Goal: Task Accomplishment & Management: Use online tool/utility

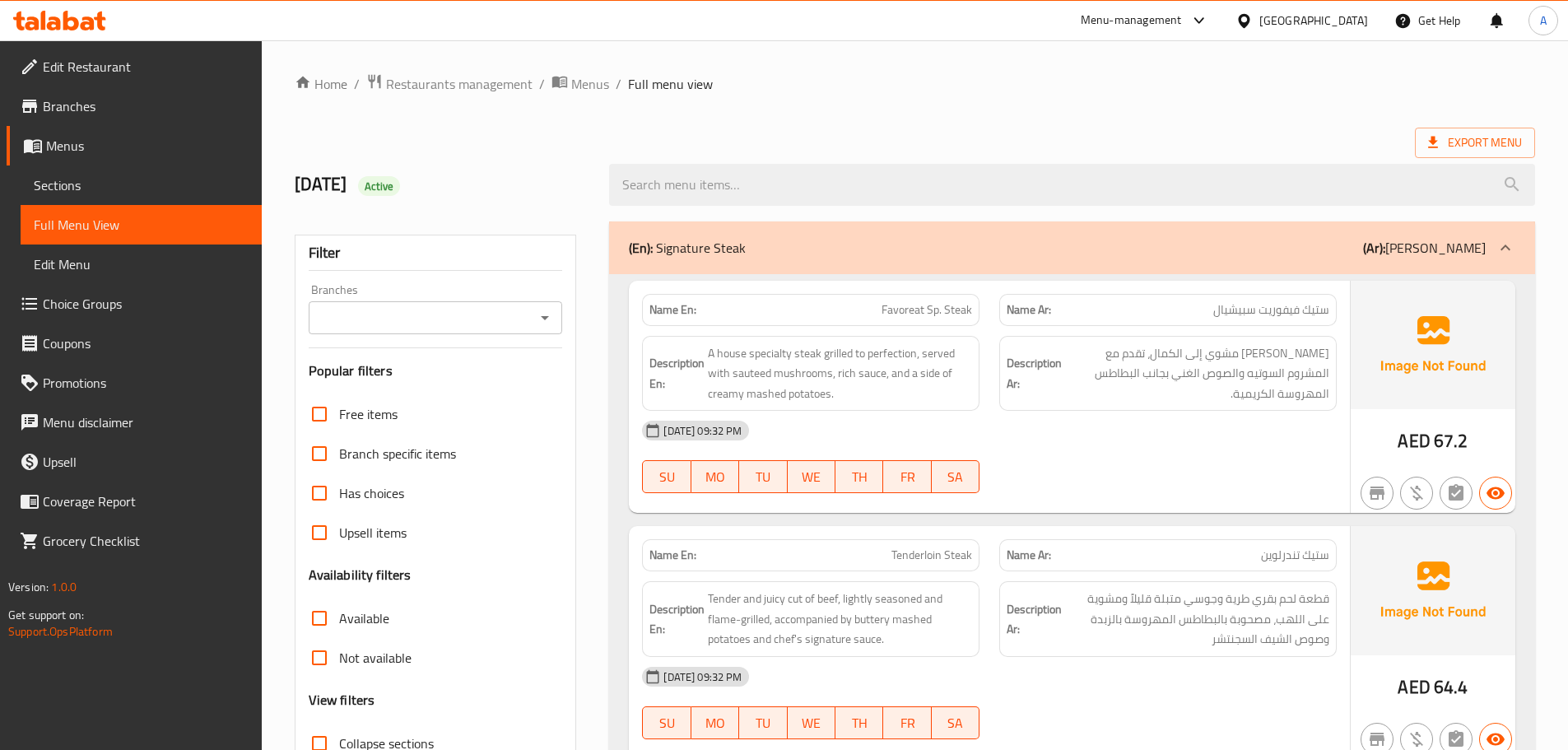
scroll to position [164, 0]
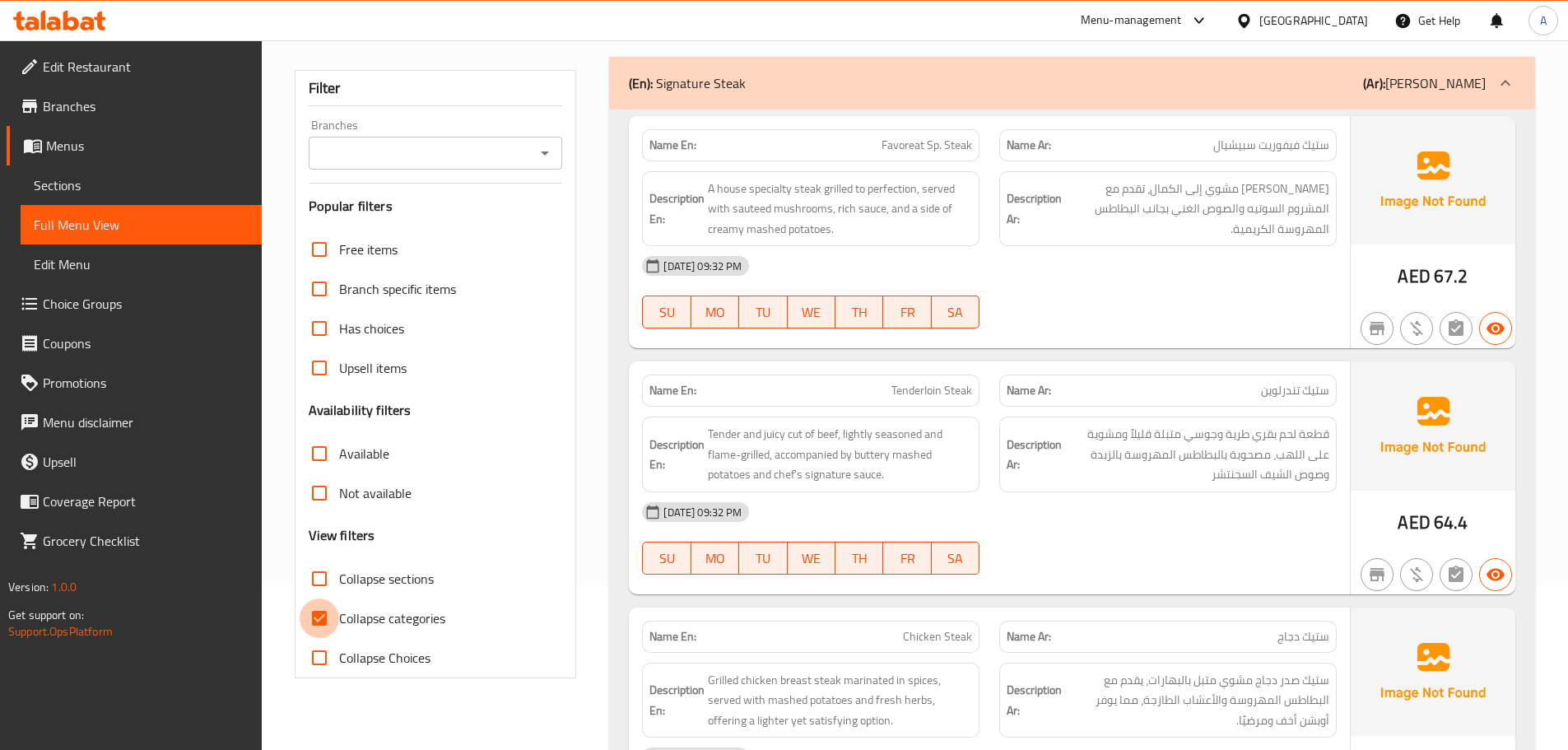
click at [320, 605] on input "Collapse categories" at bounding box center [319, 618] width 40 height 40
checkbox input "false"
click at [325, 569] on input "Collapse sections" at bounding box center [319, 578] width 40 height 40
checkbox input "true"
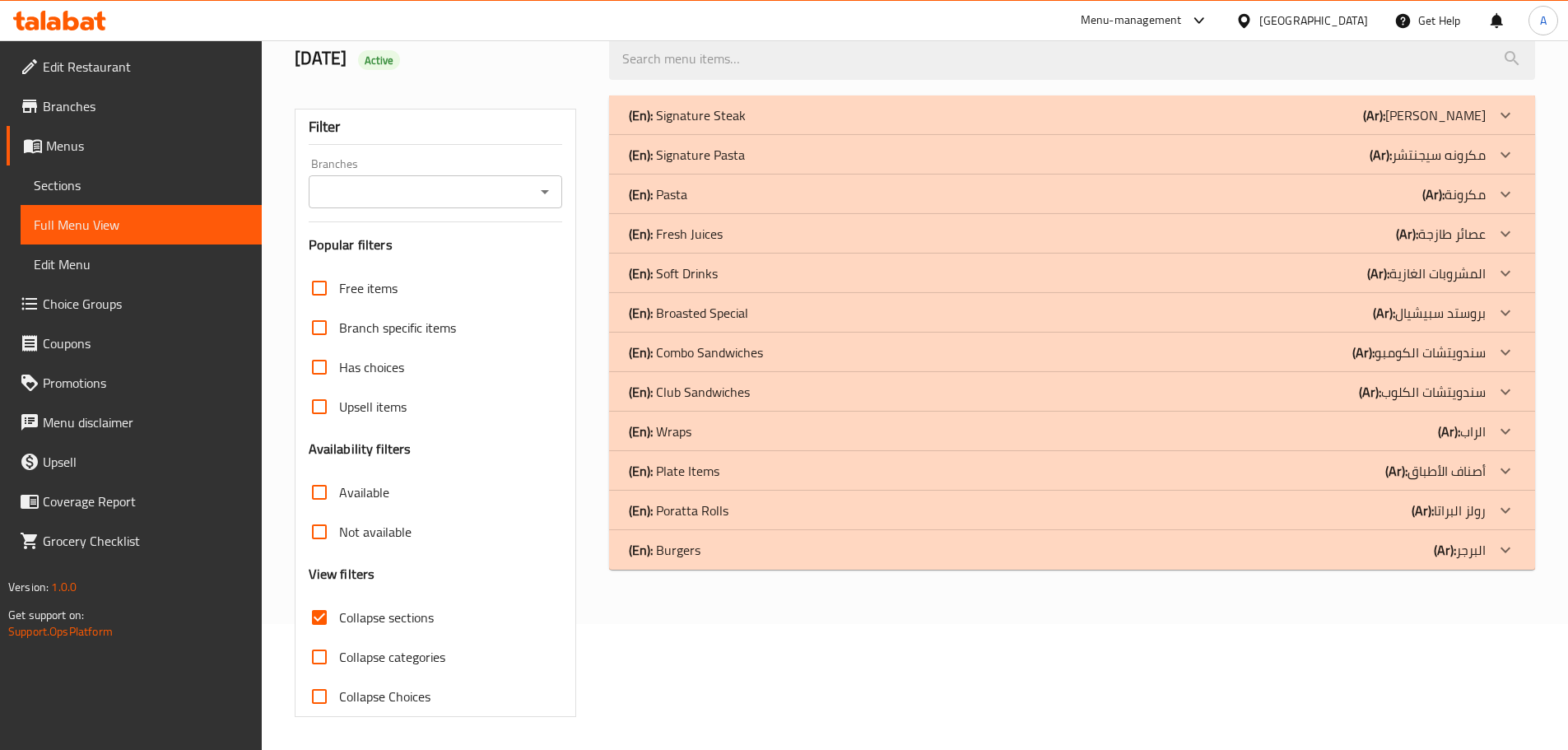
scroll to position [126, 0]
click at [687, 558] on p "(En): Burgers" at bounding box center [664, 549] width 72 height 19
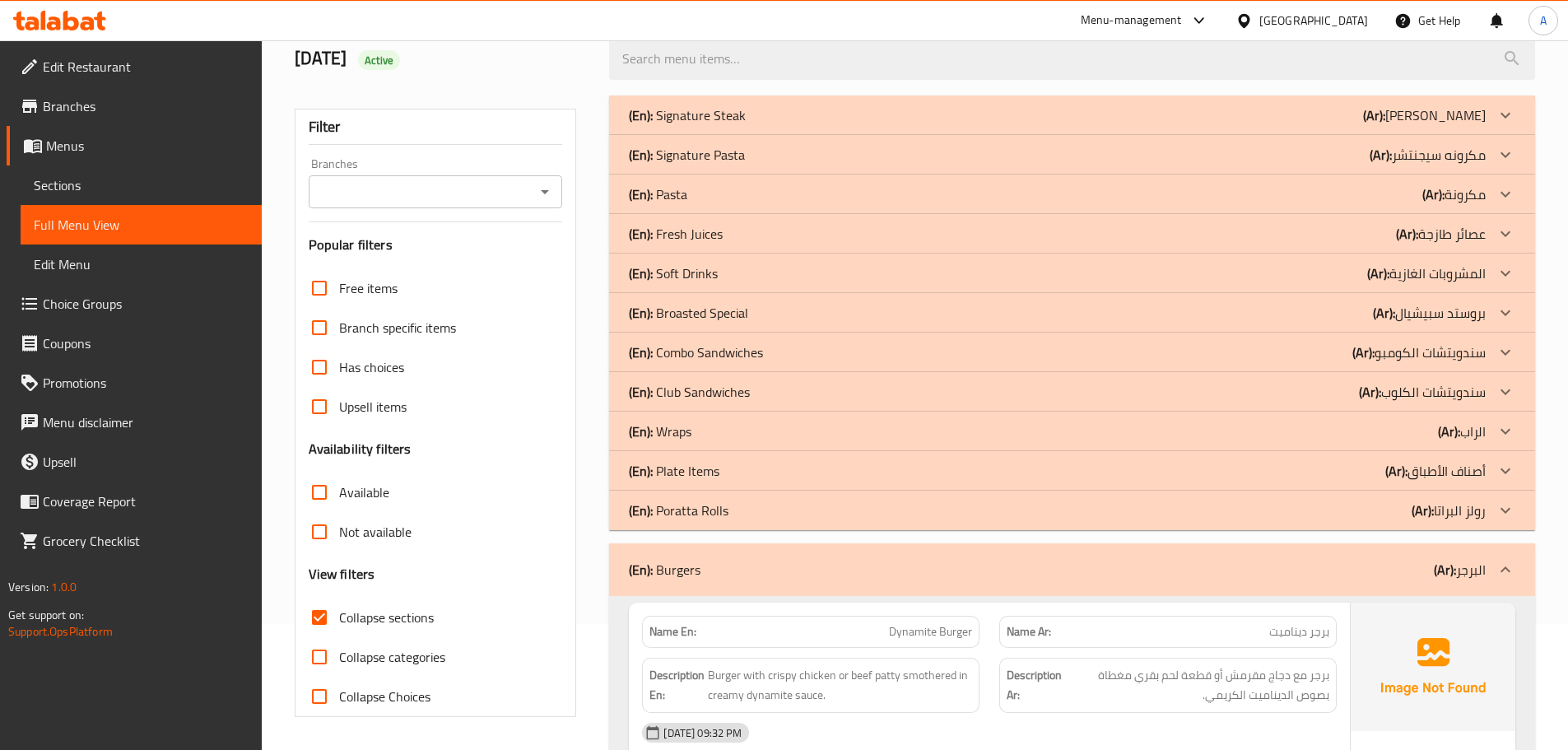
click at [671, 507] on p "(En): Poratta Rolls" at bounding box center [678, 510] width 99 height 19
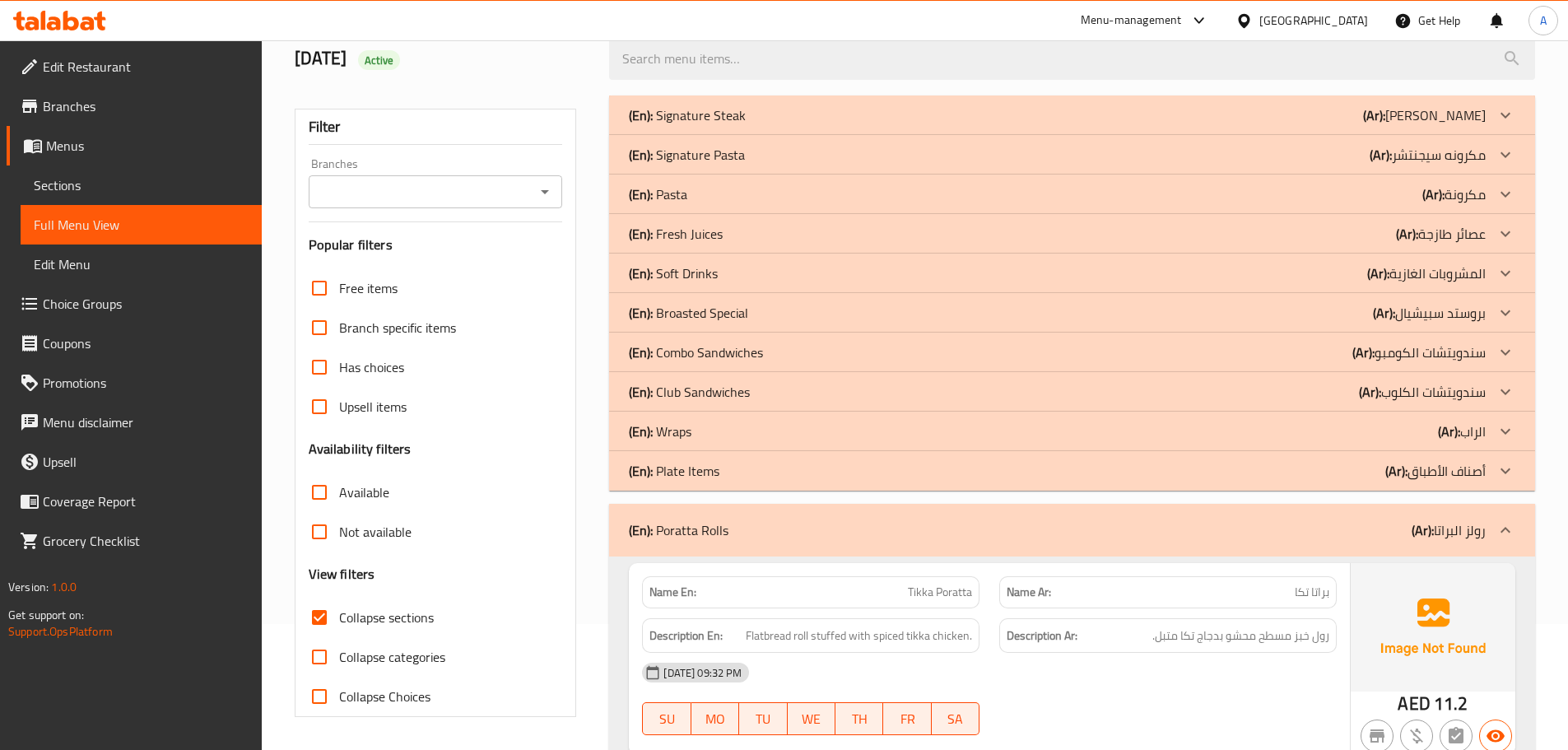
click at [668, 474] on p "(En): Plate Items" at bounding box center [673, 470] width 90 height 19
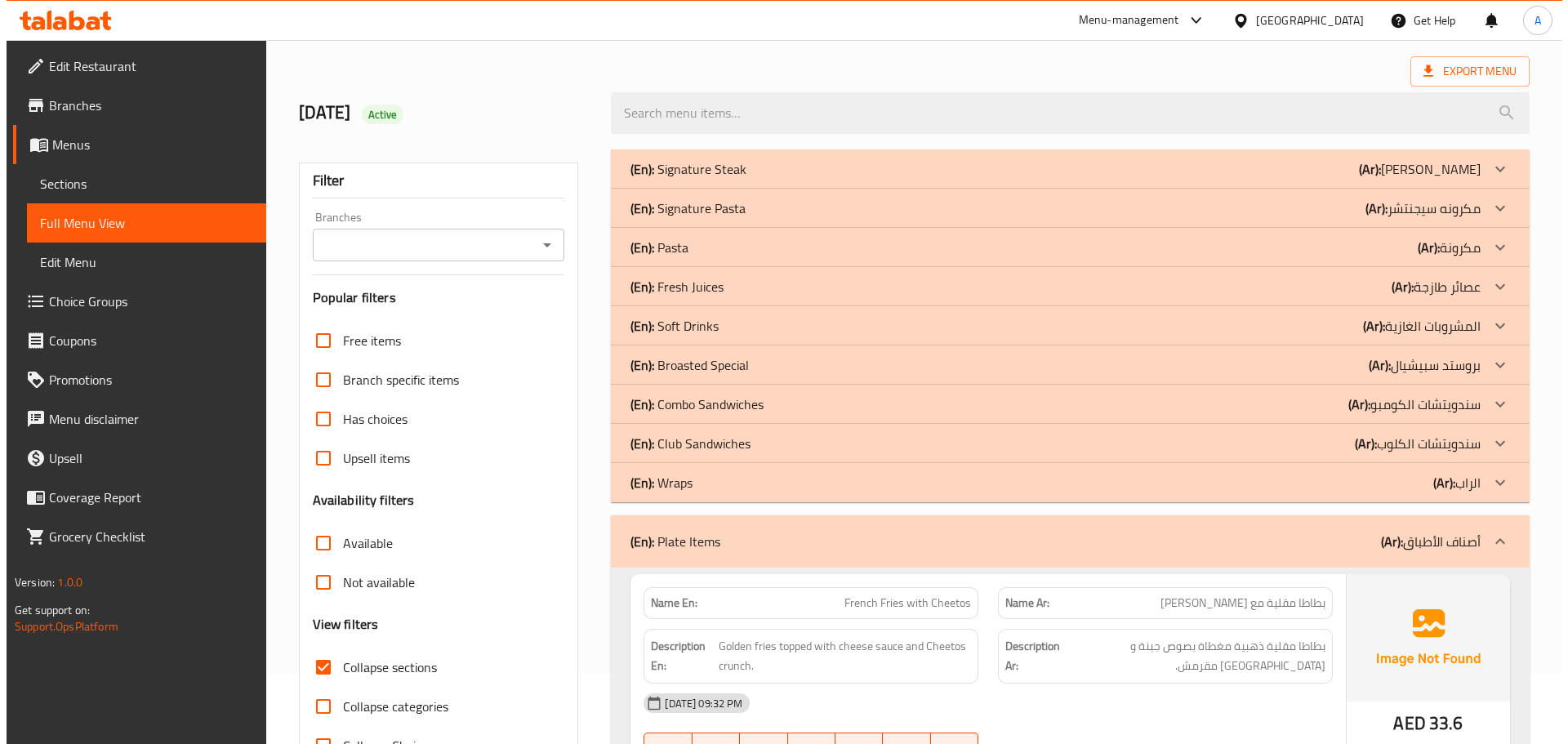
scroll to position [0, 0]
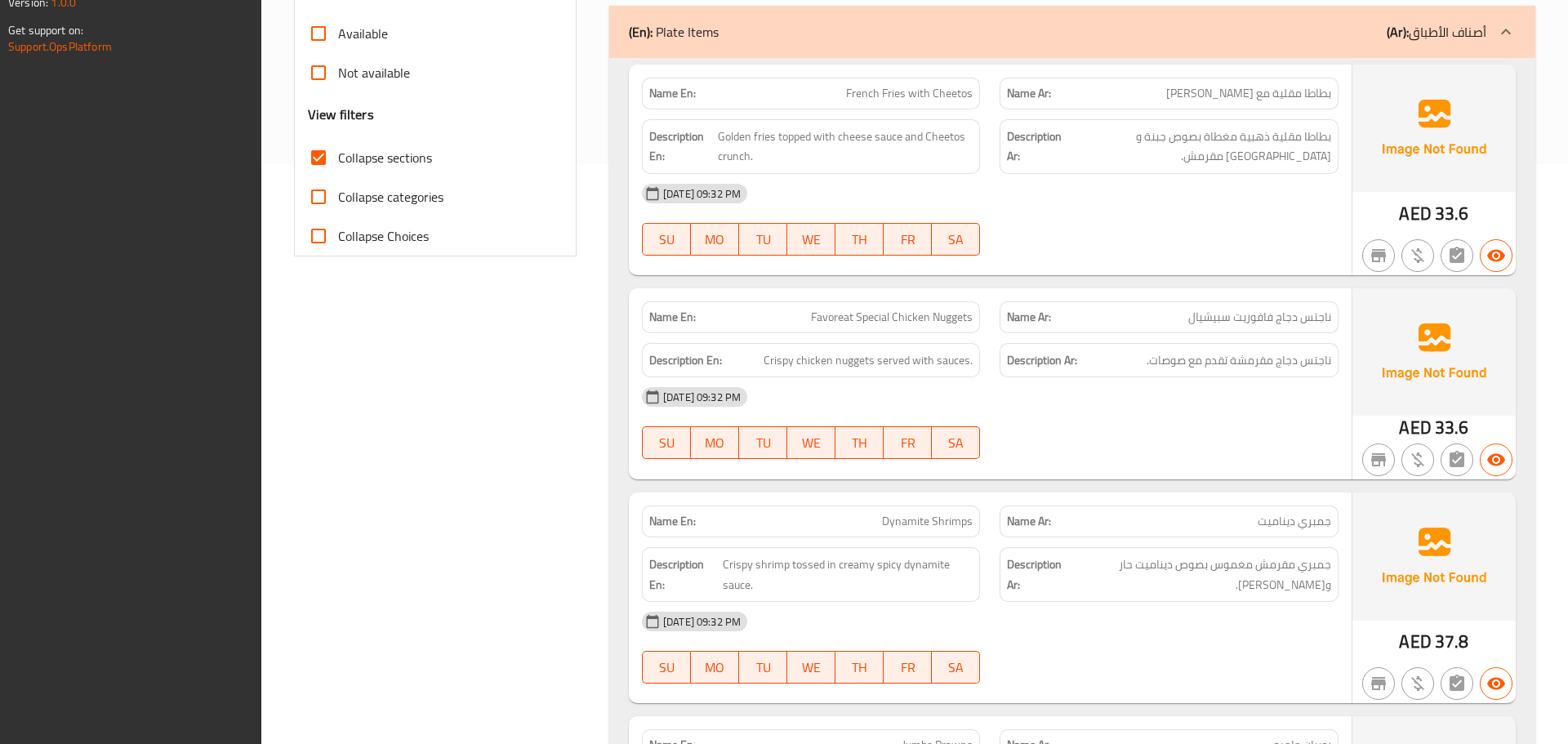
click at [1418, 85] on img at bounding box center [1433, 128] width 163 height 127
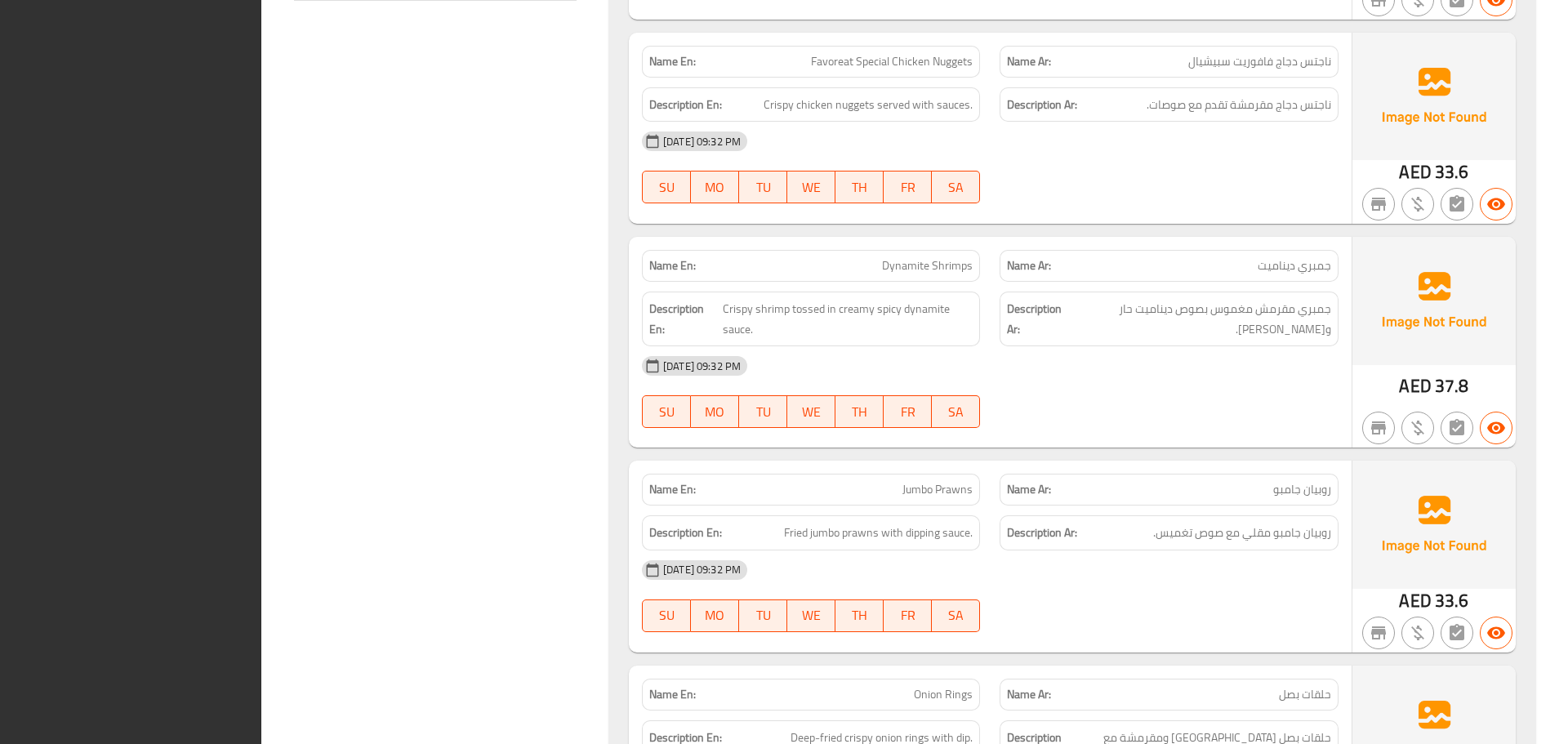
scroll to position [833, 0]
click at [873, 339] on span "Crispy shrimp tossed in creamy spicy dynamite sauce." at bounding box center [848, 322] width 251 height 40
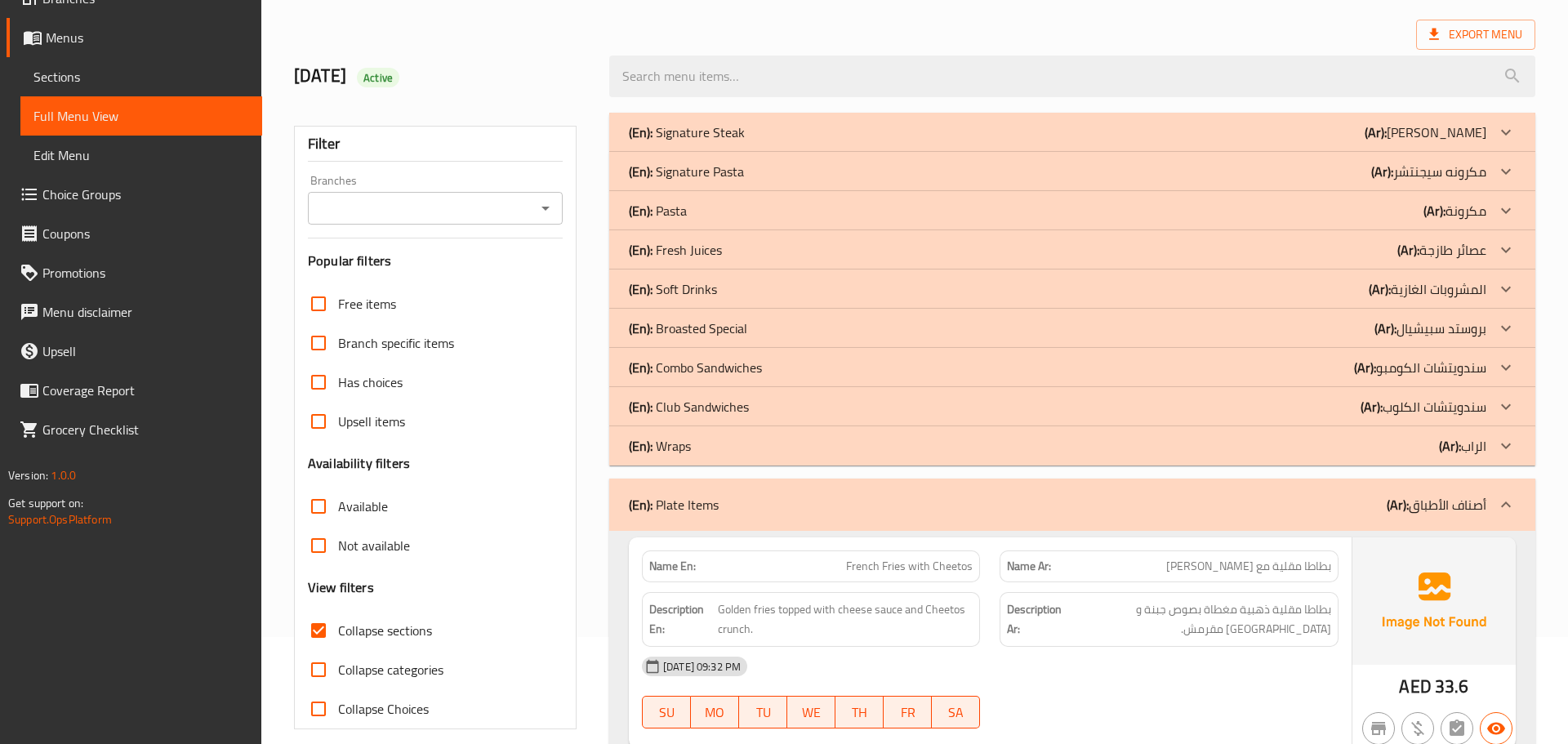
scroll to position [0, 0]
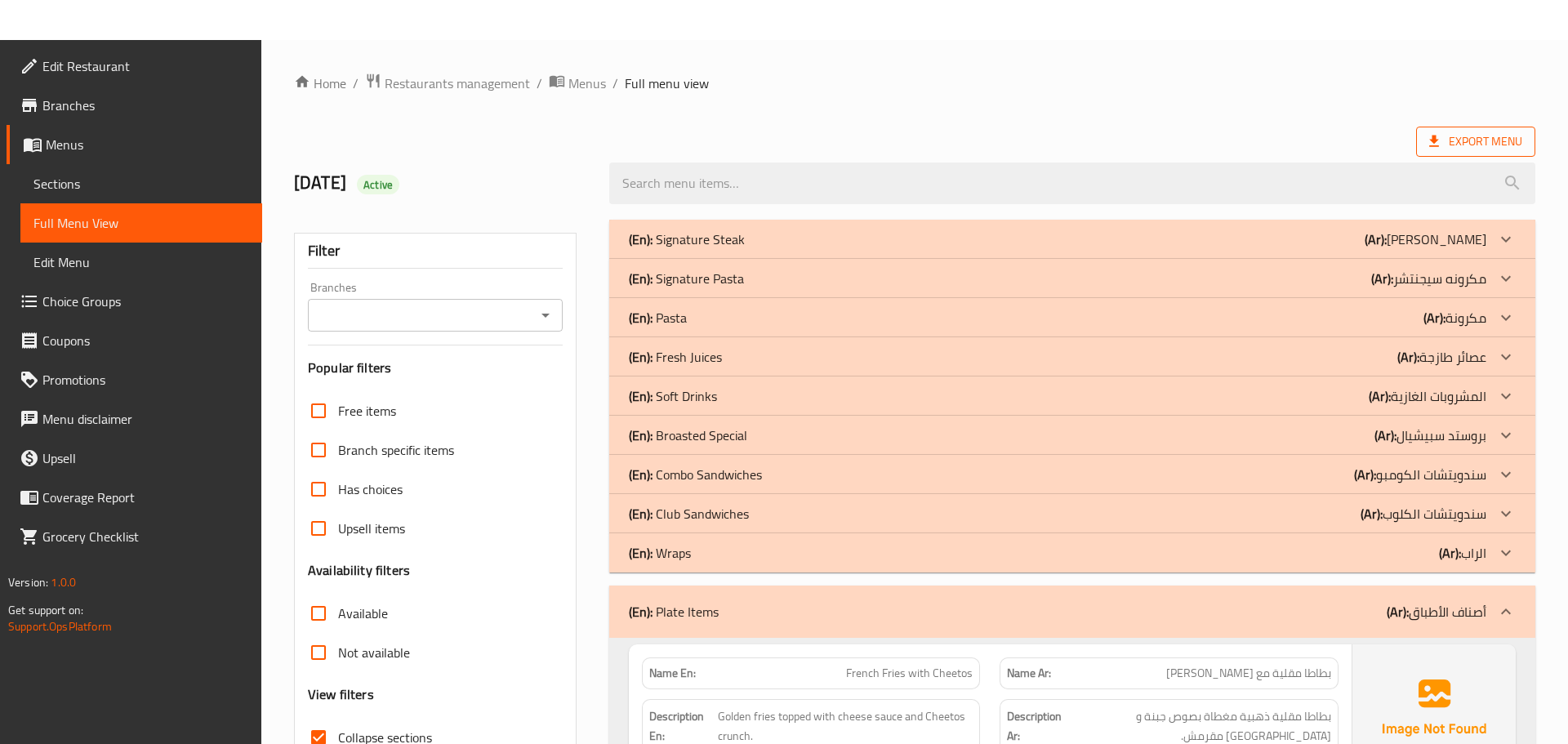
click at [1484, 141] on span "Export Menu" at bounding box center [1475, 141] width 93 height 20
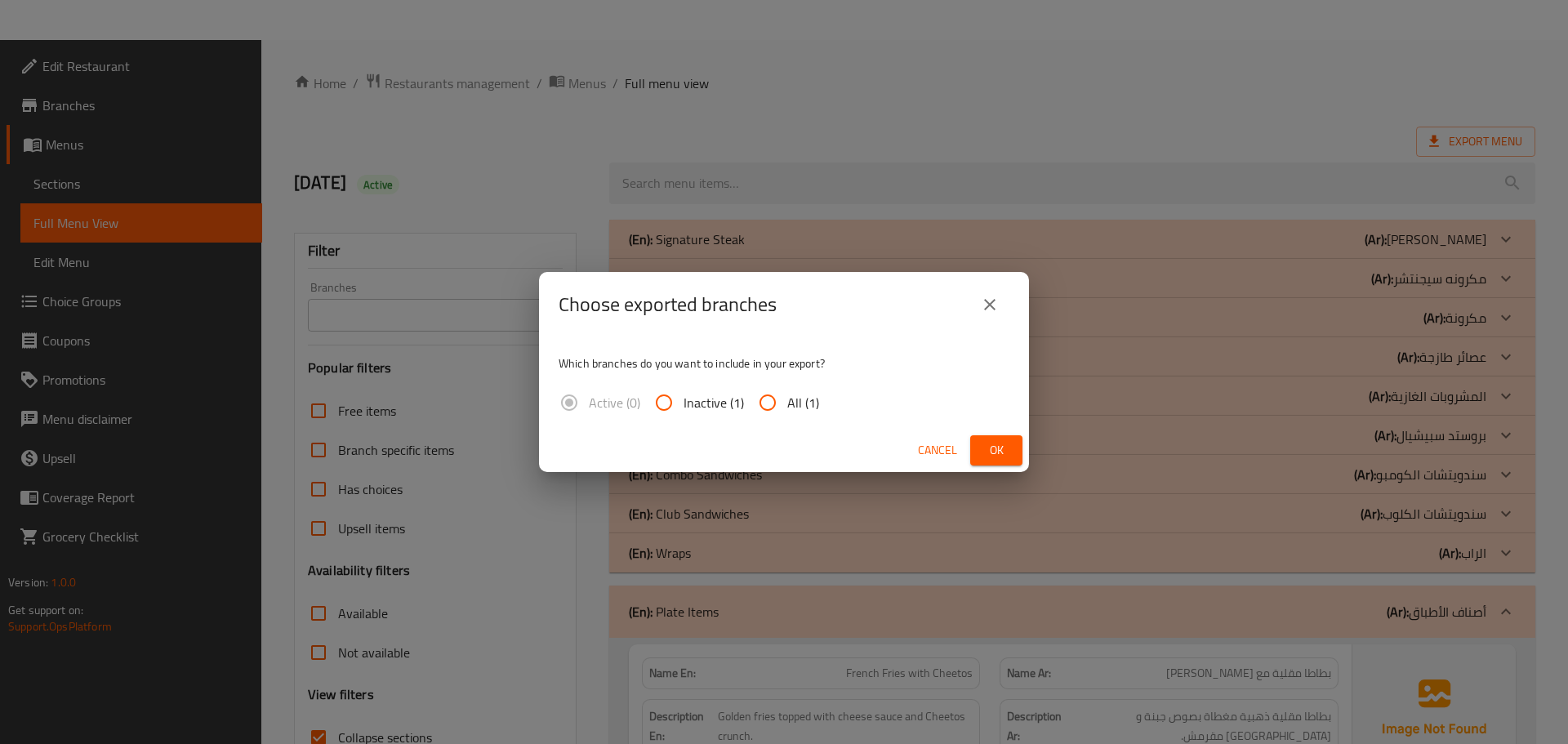
click at [816, 394] on span "All (1)" at bounding box center [803, 402] width 32 height 19
click at [787, 394] on input "All (1)" at bounding box center [767, 402] width 39 height 39
radio input "true"
click at [1014, 440] on button "Ok" at bounding box center [996, 451] width 53 height 30
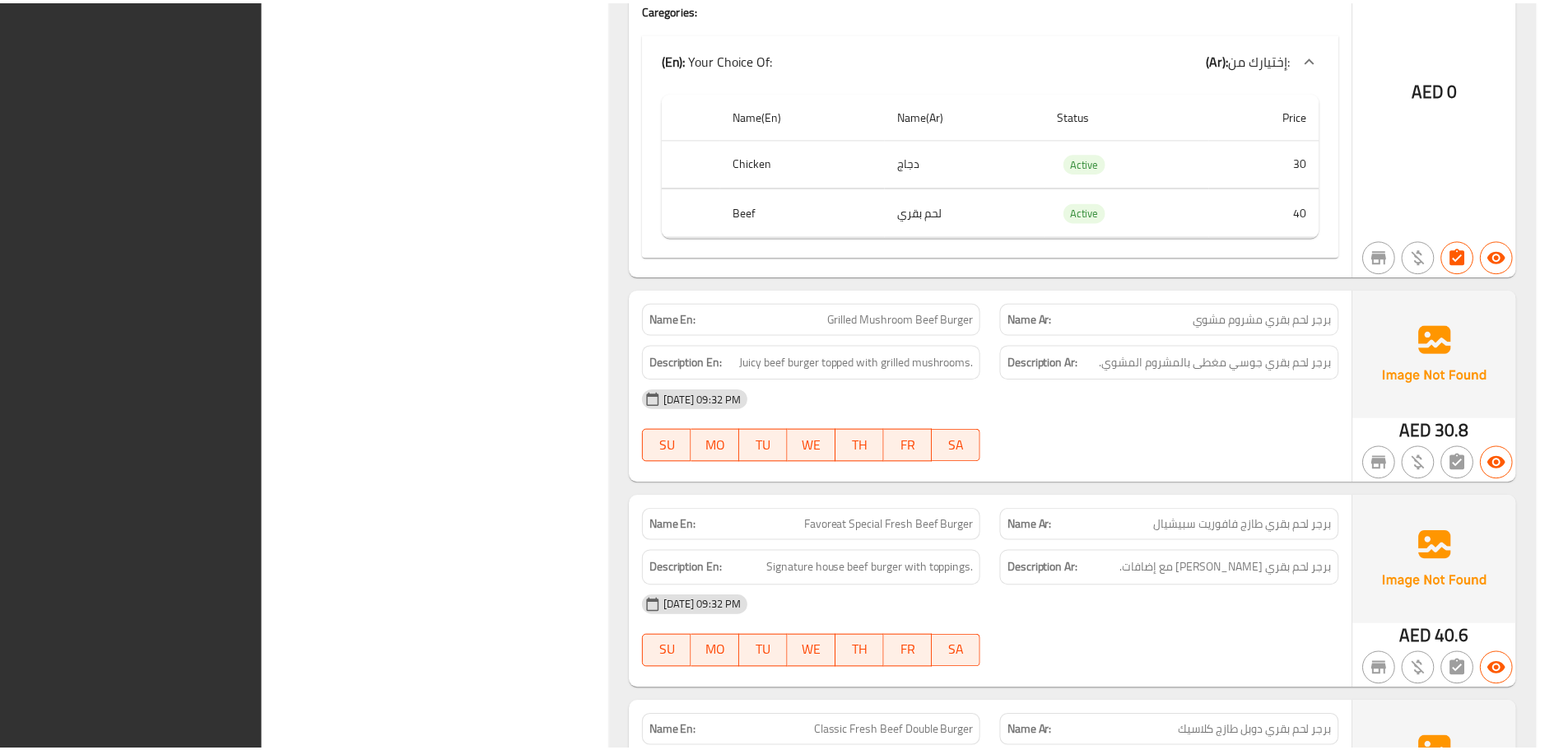
scroll to position [10238, 0]
